Goal: Find specific page/section: Find specific page/section

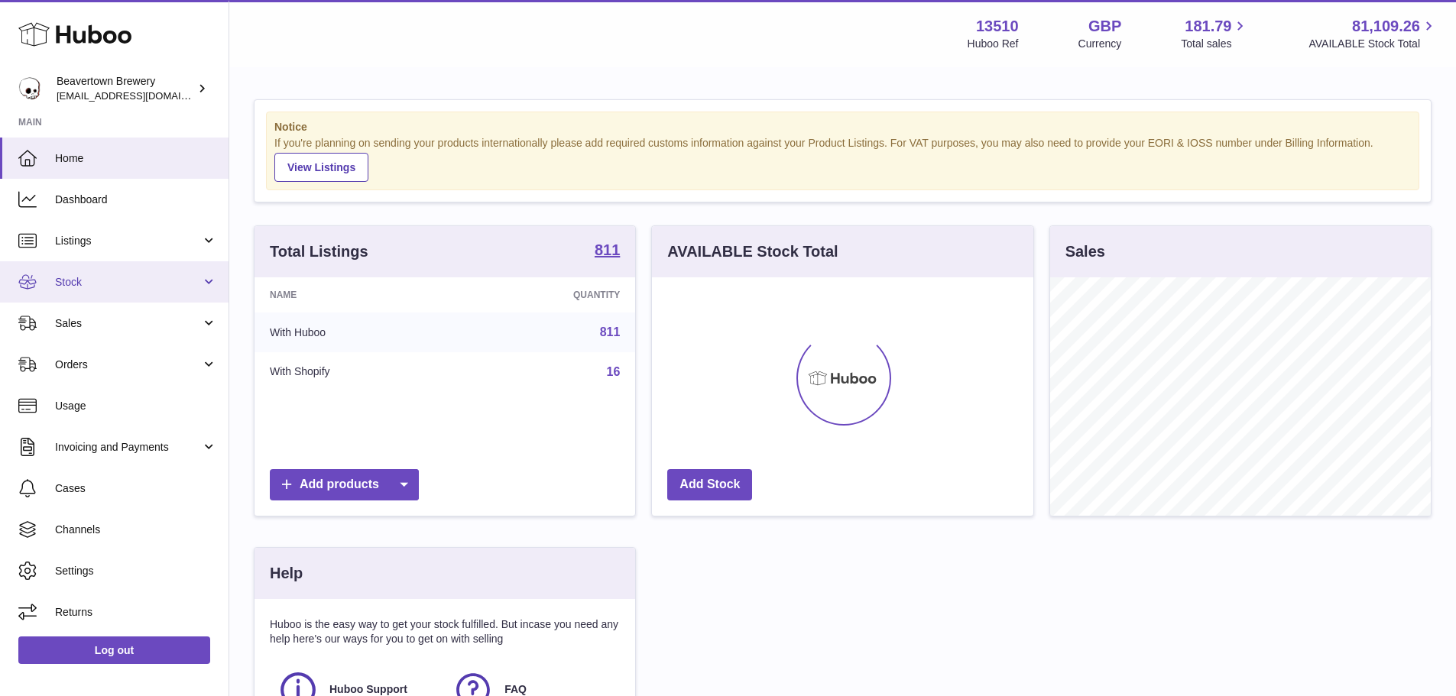
scroll to position [238, 381]
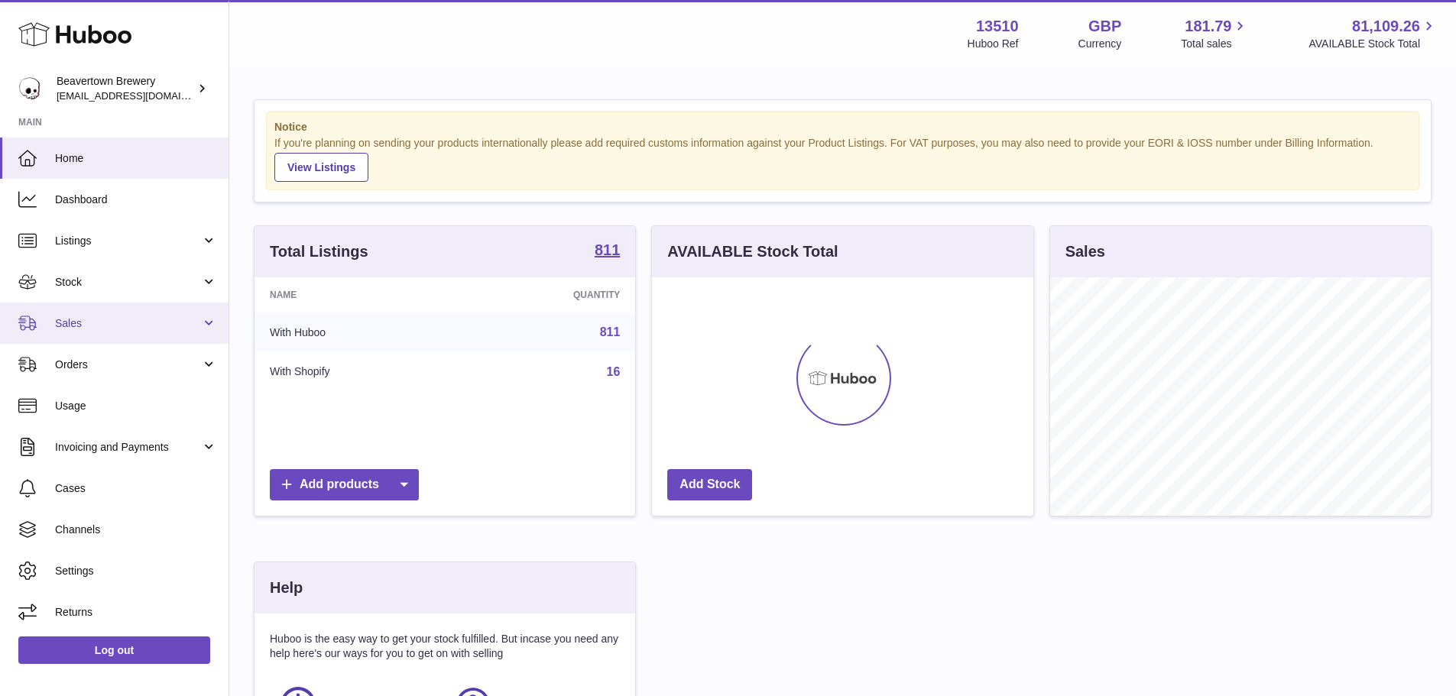
click at [84, 329] on span "Sales" at bounding box center [128, 323] width 146 height 15
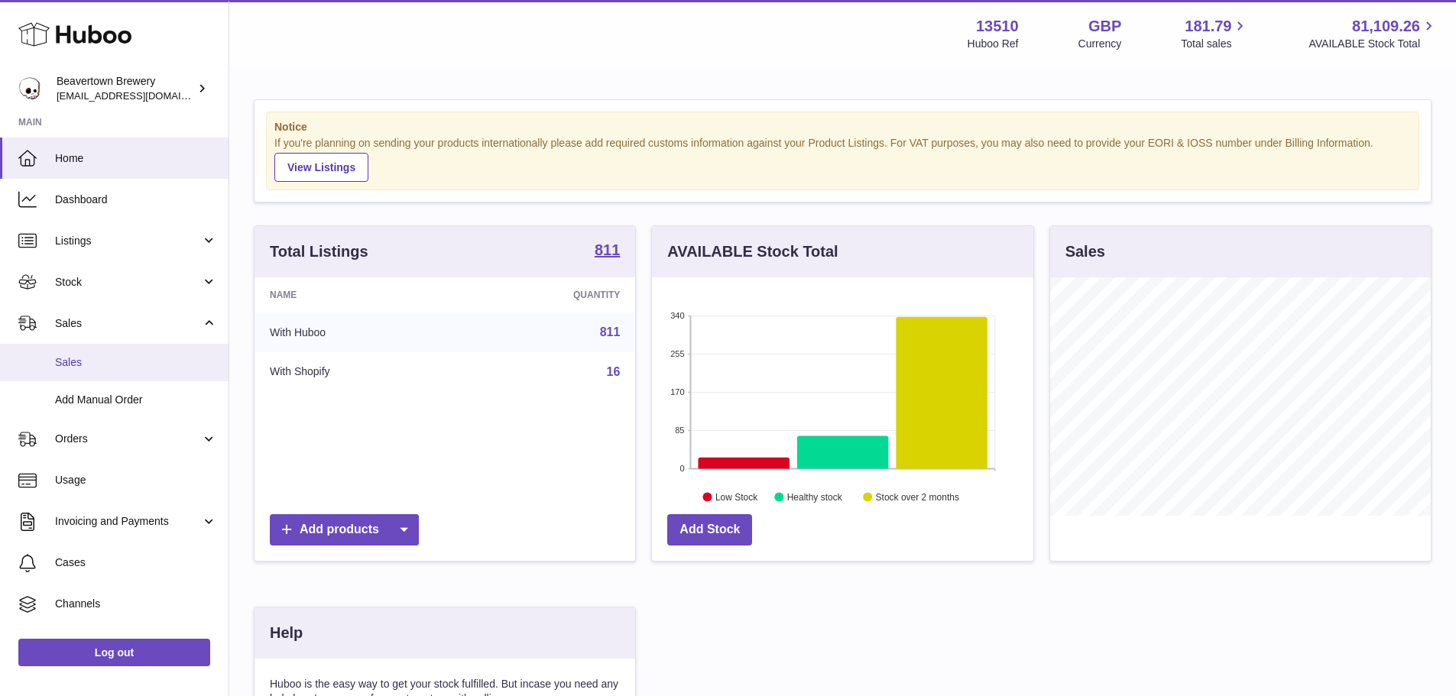
click at [89, 357] on span "Sales" at bounding box center [136, 362] width 162 height 15
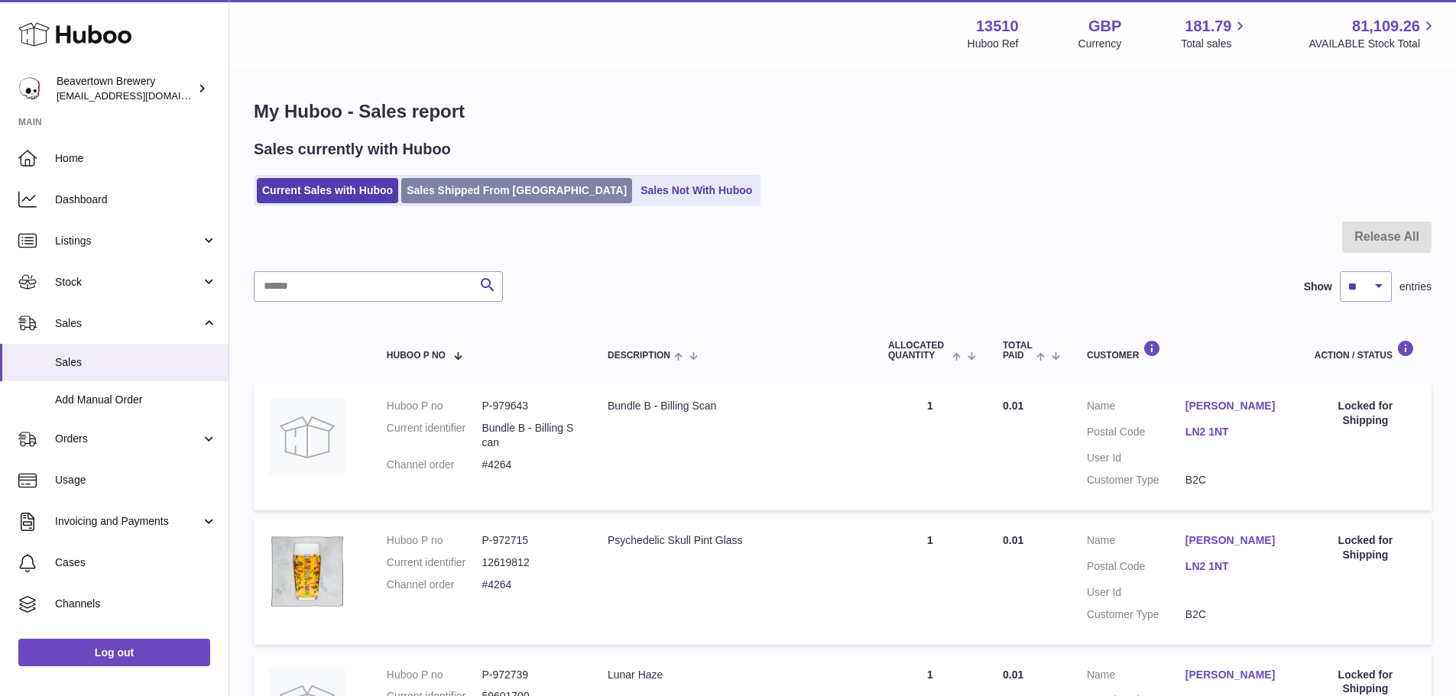
click at [456, 195] on link "Sales Shipped From [GEOGRAPHIC_DATA]" at bounding box center [516, 190] width 231 height 25
